Goal: Task Accomplishment & Management: Use online tool/utility

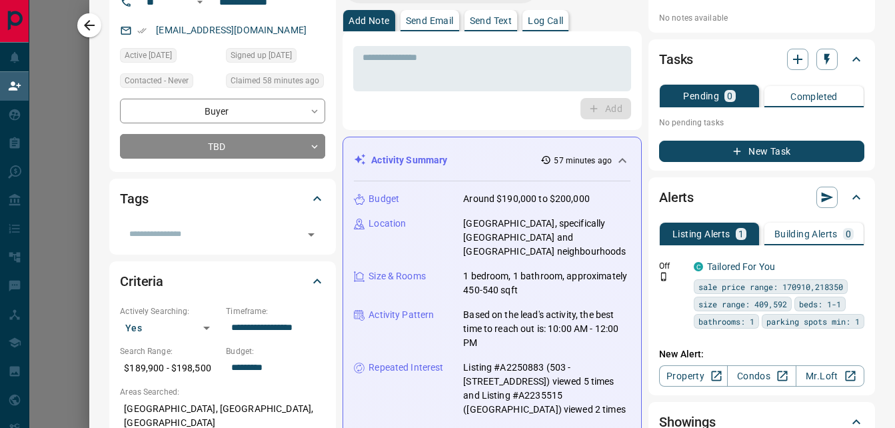
scroll to position [200, 0]
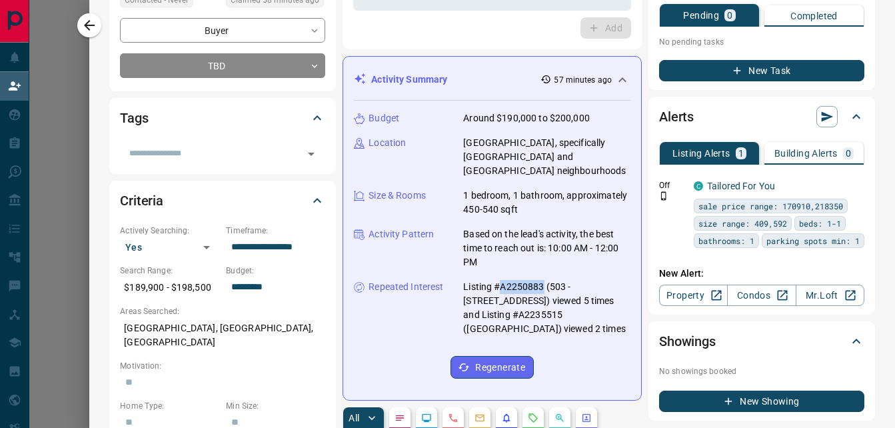
drag, startPoint x: 494, startPoint y: 271, endPoint x: 535, endPoint y: 278, distance: 42.0
click at [535, 280] on p "Listing #A2250883 (503 - [STREET_ADDRESS]) viewed 5 times and Listing #A2235515…" at bounding box center [546, 308] width 167 height 56
drag, startPoint x: 535, startPoint y: 278, endPoint x: 525, endPoint y: 273, distance: 11.0
copy p "A2250883"
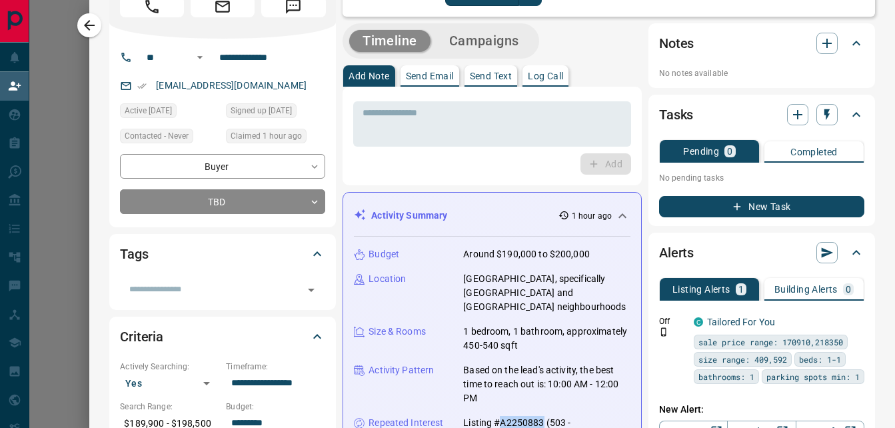
scroll to position [15, 0]
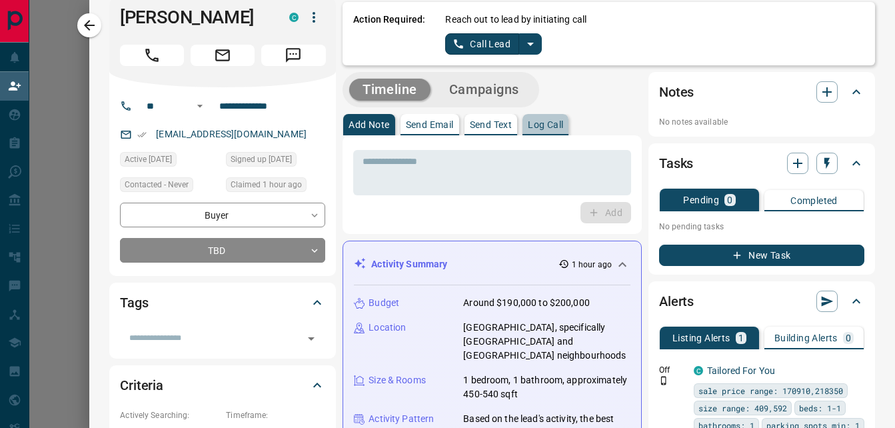
click at [548, 126] on p "Log Call" at bounding box center [545, 124] width 35 height 9
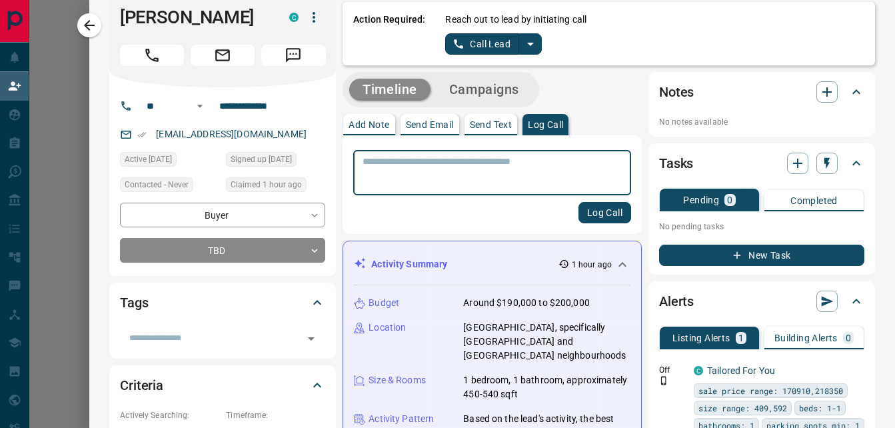
click at [394, 165] on textarea at bounding box center [492, 173] width 259 height 34
type textarea "*"
type textarea "**********"
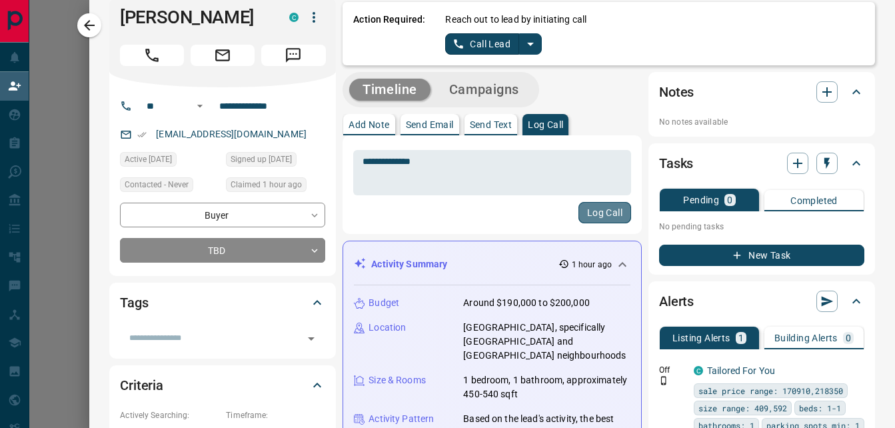
click at [578, 205] on button "Log Call" at bounding box center [604, 212] width 53 height 21
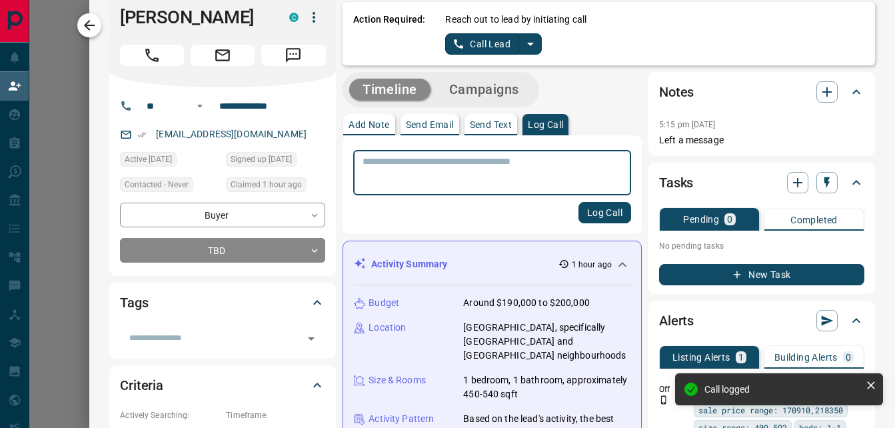
click at [96, 23] on icon "button" at bounding box center [89, 25] width 16 height 16
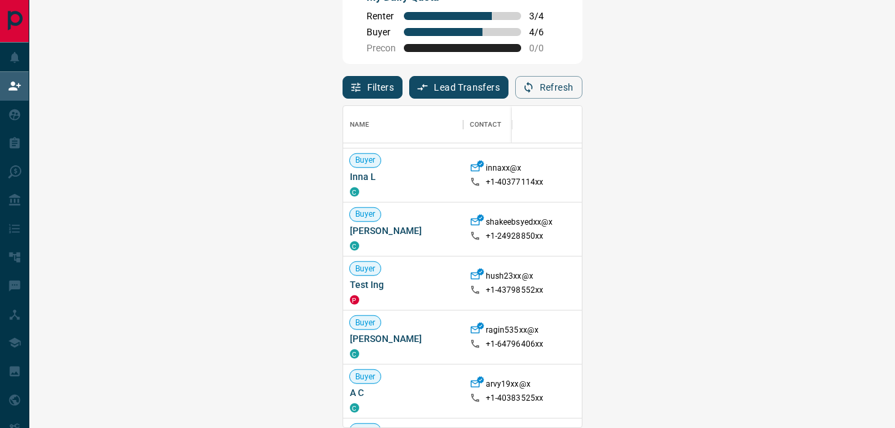
scroll to position [2972, 0]
